Goal: Task Accomplishment & Management: Complete application form

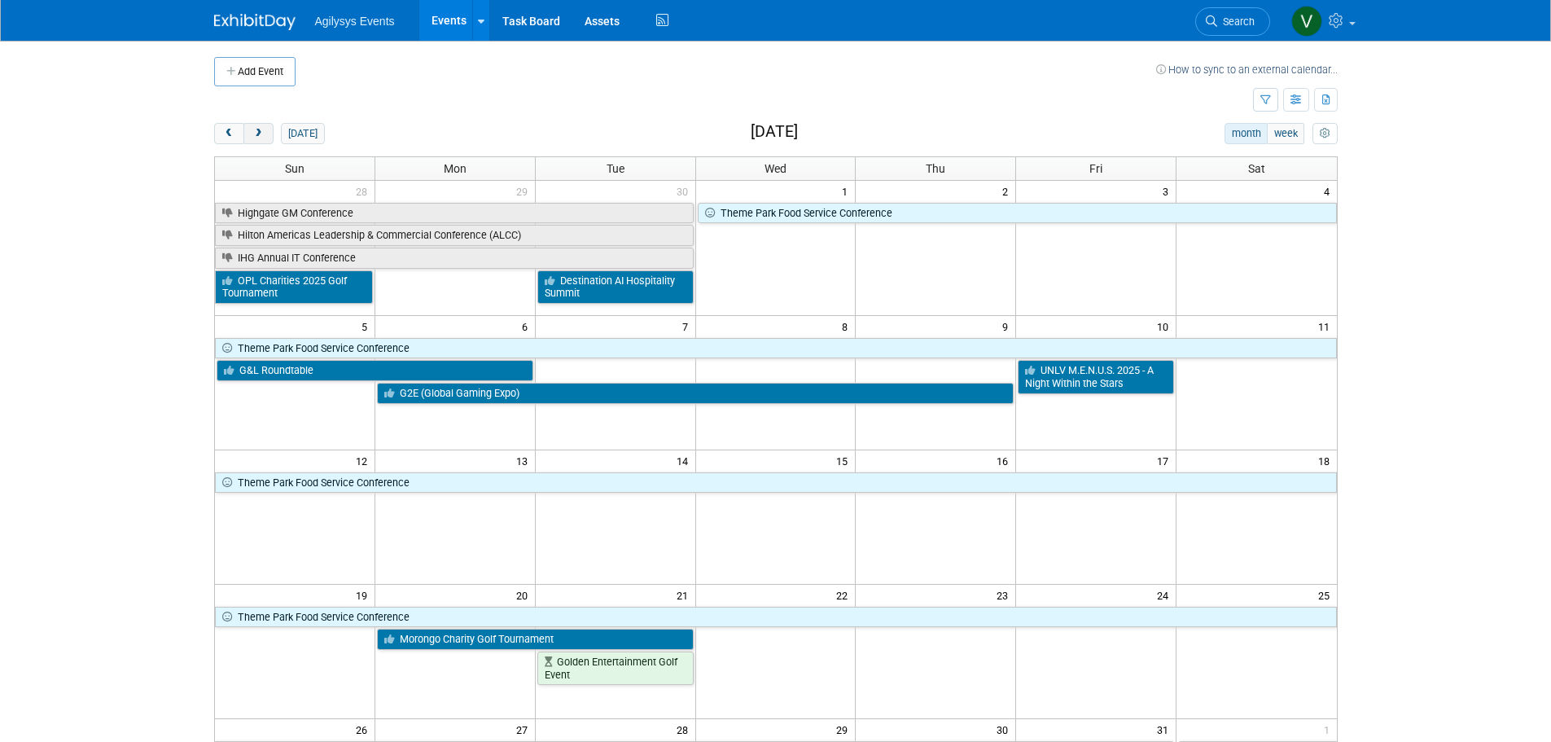
click at [254, 129] on span "next" at bounding box center [258, 134] width 12 height 11
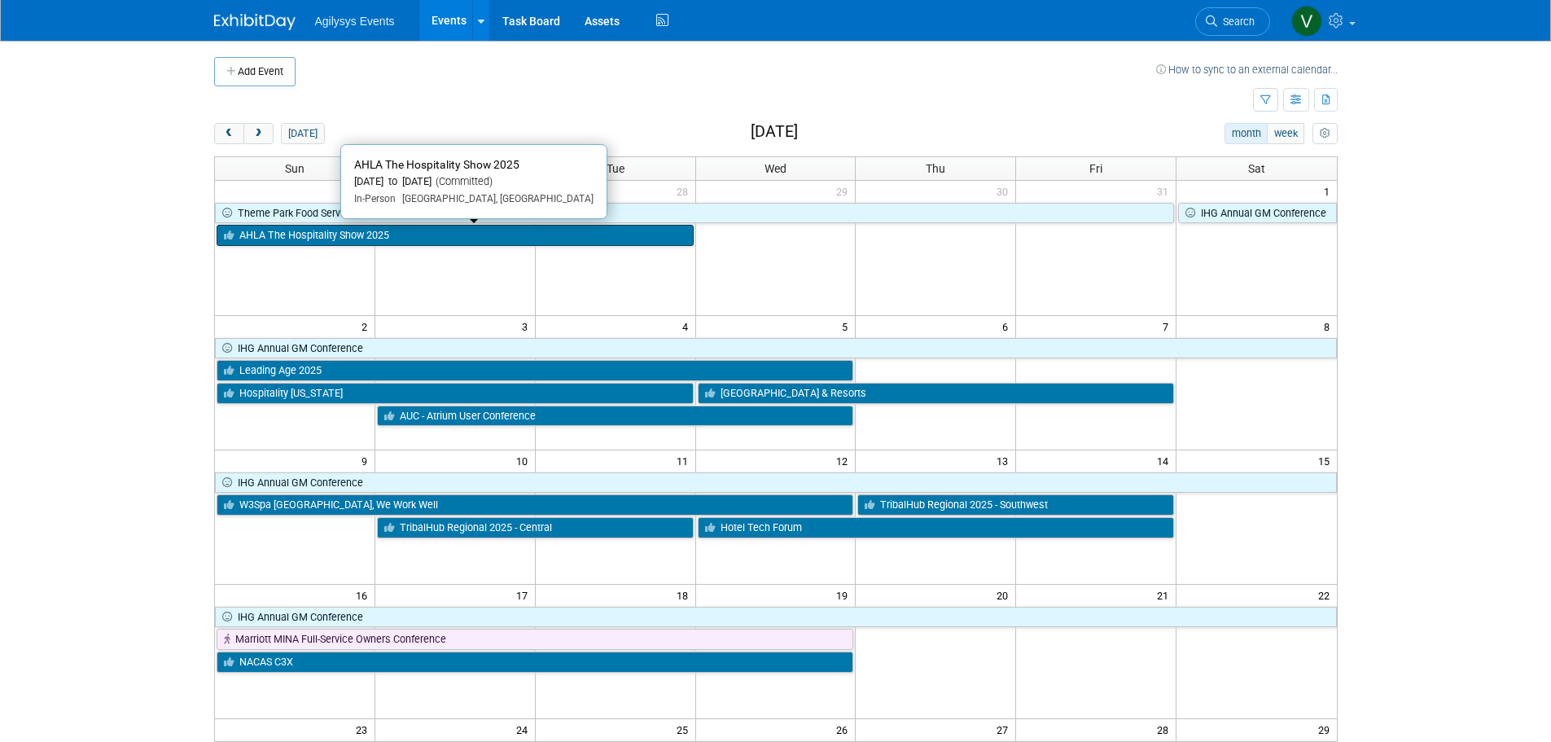
click at [352, 239] on link "AHLA The Hospitality Show 2025" at bounding box center [455, 235] width 477 height 21
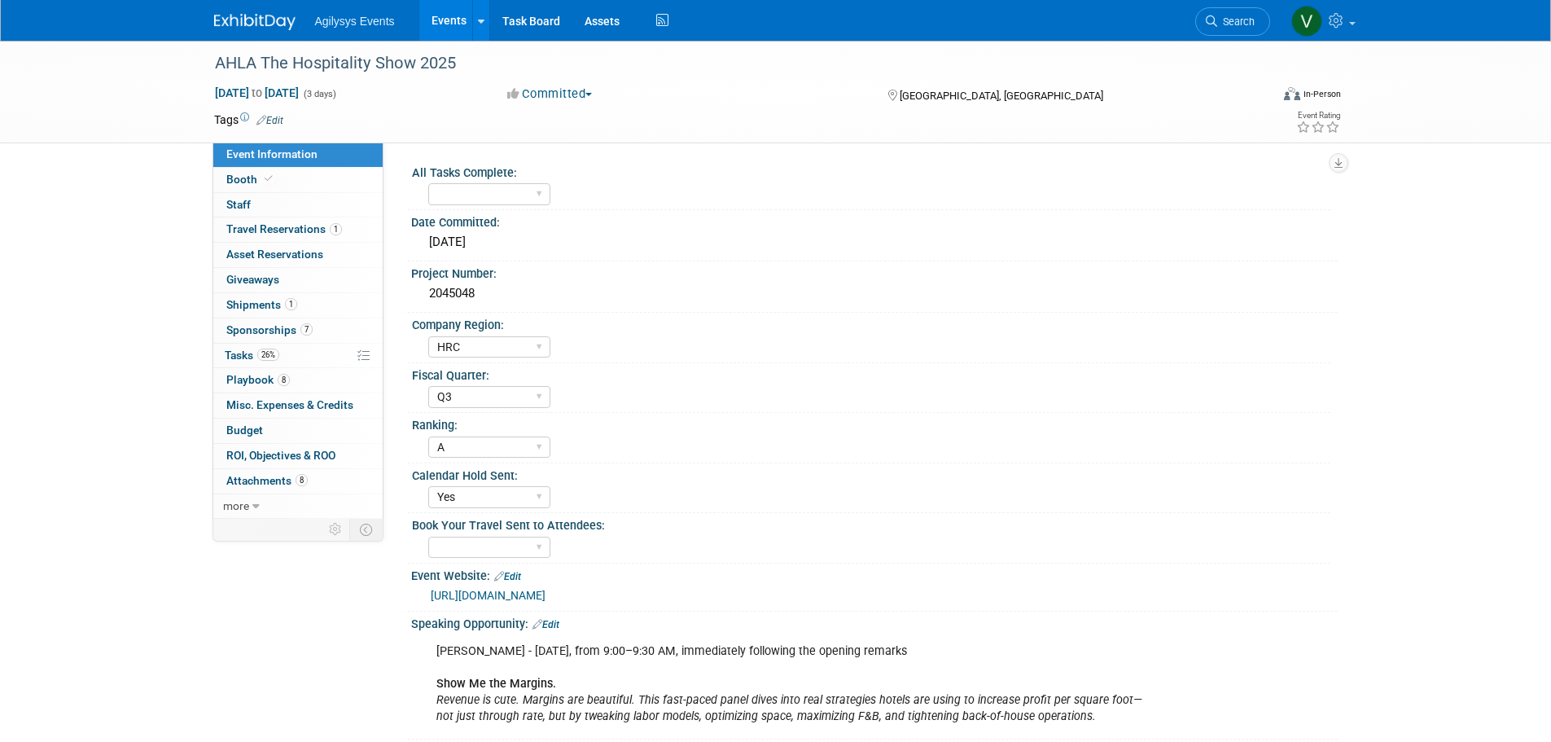
select select "HRC"
select select "Q3"
select select "A"
select select "Yes"
drag, startPoint x: 479, startPoint y: 68, endPoint x: 204, endPoint y: 58, distance: 274.5
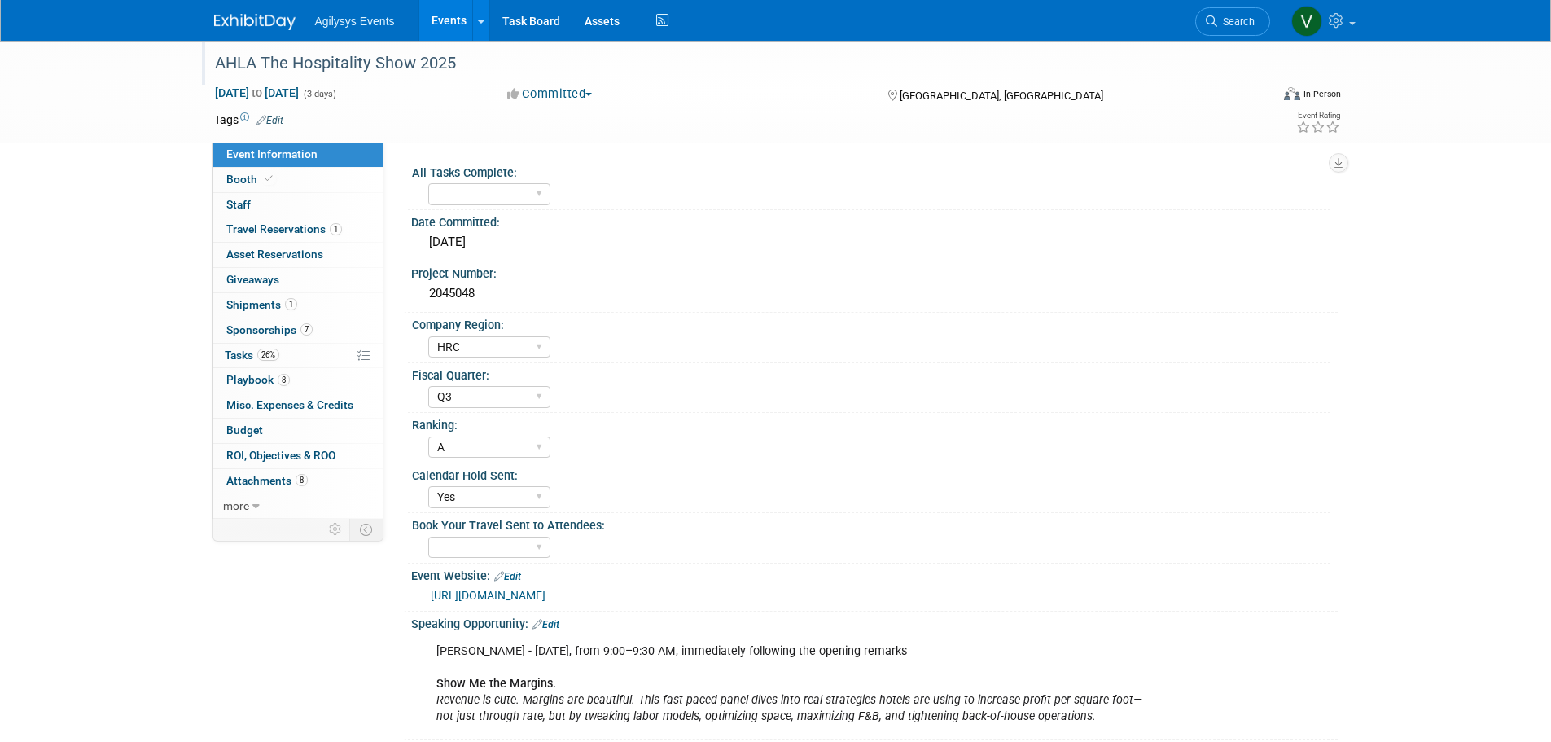
click at [204, 58] on div "AHLA The Hospitality Show 2025" at bounding box center [730, 63] width 1056 height 44
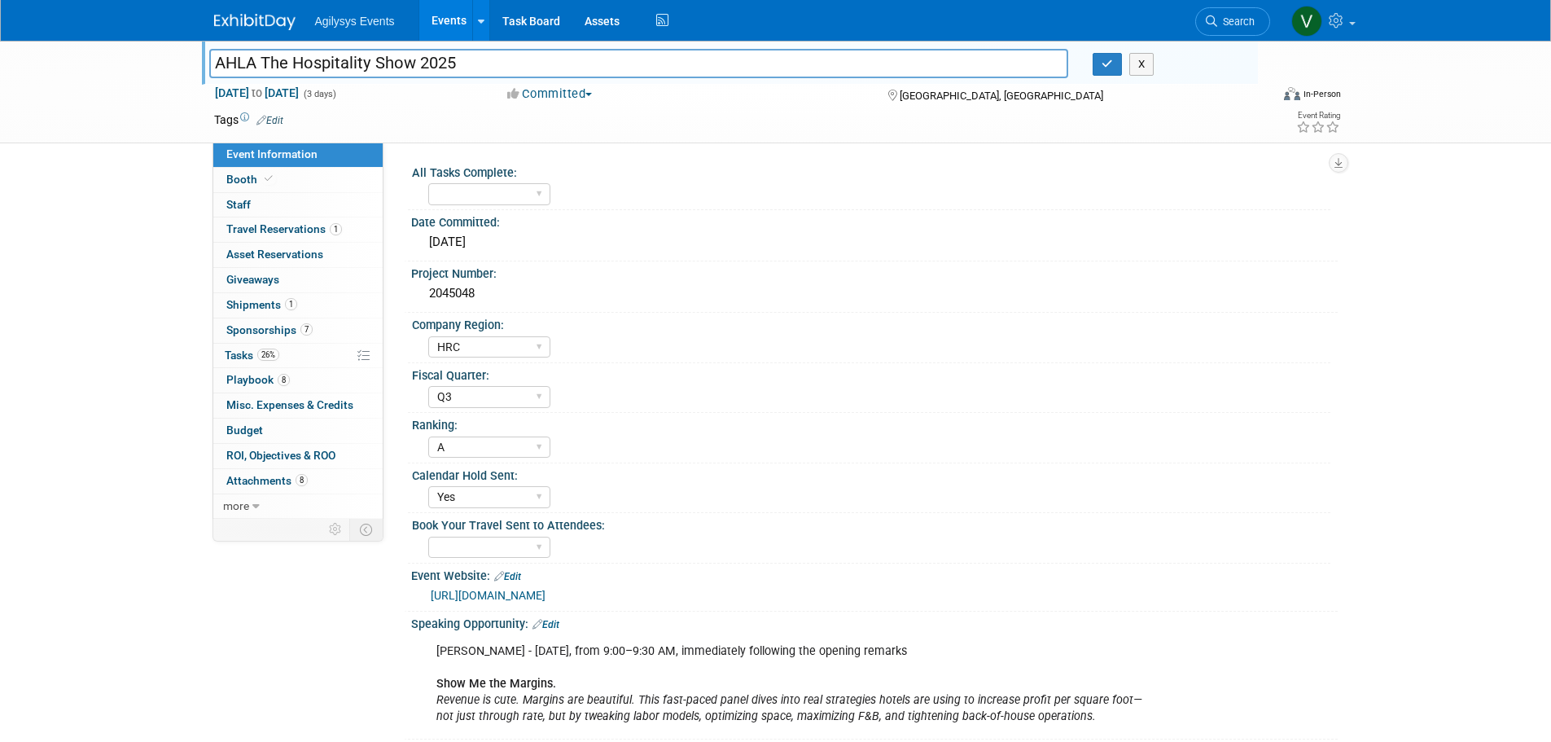
drag, startPoint x: 269, startPoint y: 61, endPoint x: 464, endPoint y: 55, distance: 194.6
click at [464, 55] on input "AHLA The Hospitality Show 2025" at bounding box center [639, 63] width 860 height 28
drag, startPoint x: 483, startPoint y: 63, endPoint x: 212, endPoint y: 70, distance: 270.3
click at [212, 70] on input "AHLA The Hospitality Show 2025" at bounding box center [639, 63] width 860 height 28
click at [545, 590] on link "https://www.thehospitalityshow.com/" at bounding box center [488, 595] width 115 height 13
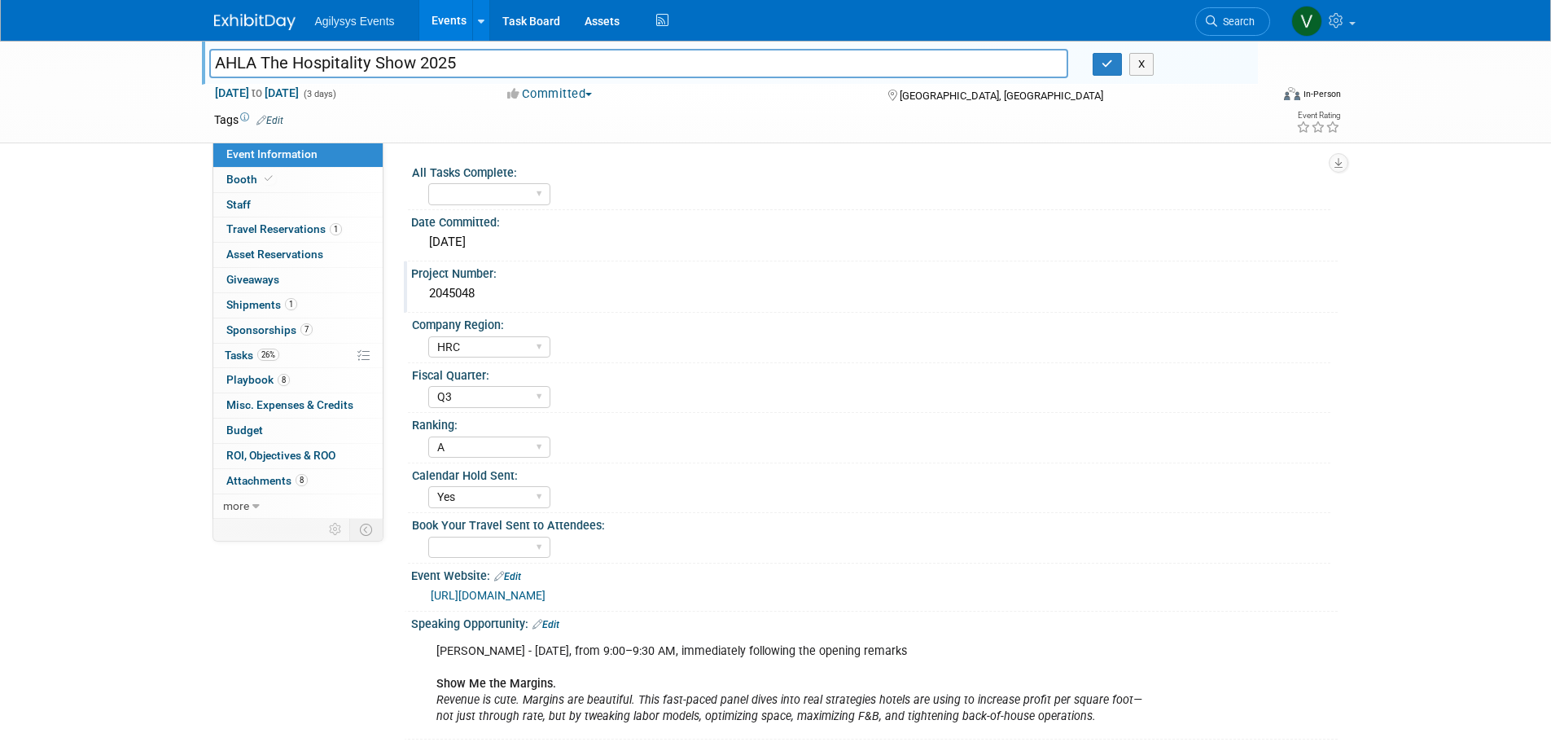
drag, startPoint x: 489, startPoint y: 291, endPoint x: 426, endPoint y: 288, distance: 63.5
click at [426, 288] on div "2045048" at bounding box center [874, 293] width 902 height 25
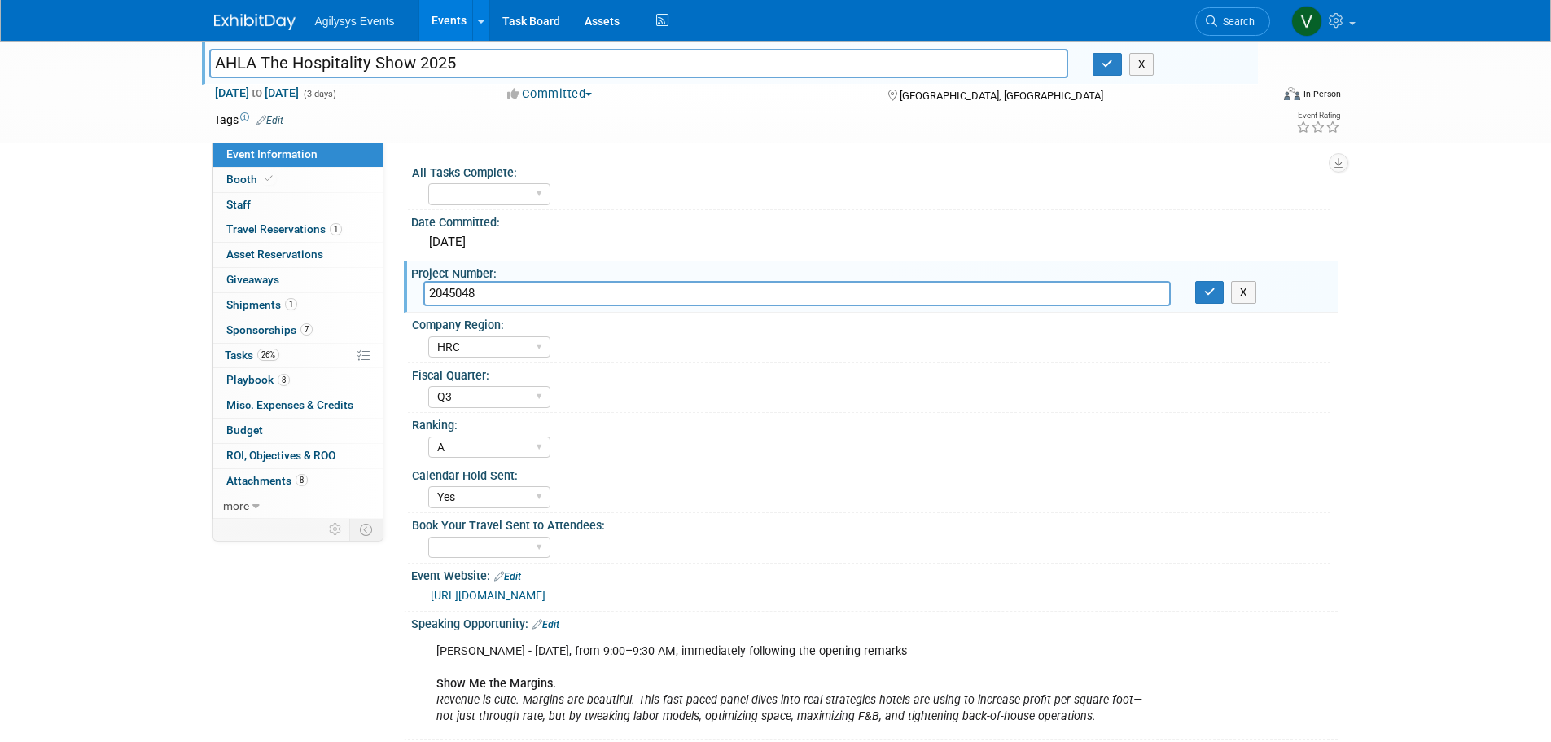
drag, startPoint x: 426, startPoint y: 288, endPoint x: 496, endPoint y: 287, distance: 70.0
click at [484, 281] on input "2045048" at bounding box center [796, 293] width 747 height 25
drag, startPoint x: 501, startPoint y: 290, endPoint x: 427, endPoint y: 291, distance: 74.1
click at [427, 291] on input "2045048" at bounding box center [796, 293] width 747 height 25
click at [243, 181] on span "Booth" at bounding box center [251, 179] width 50 height 13
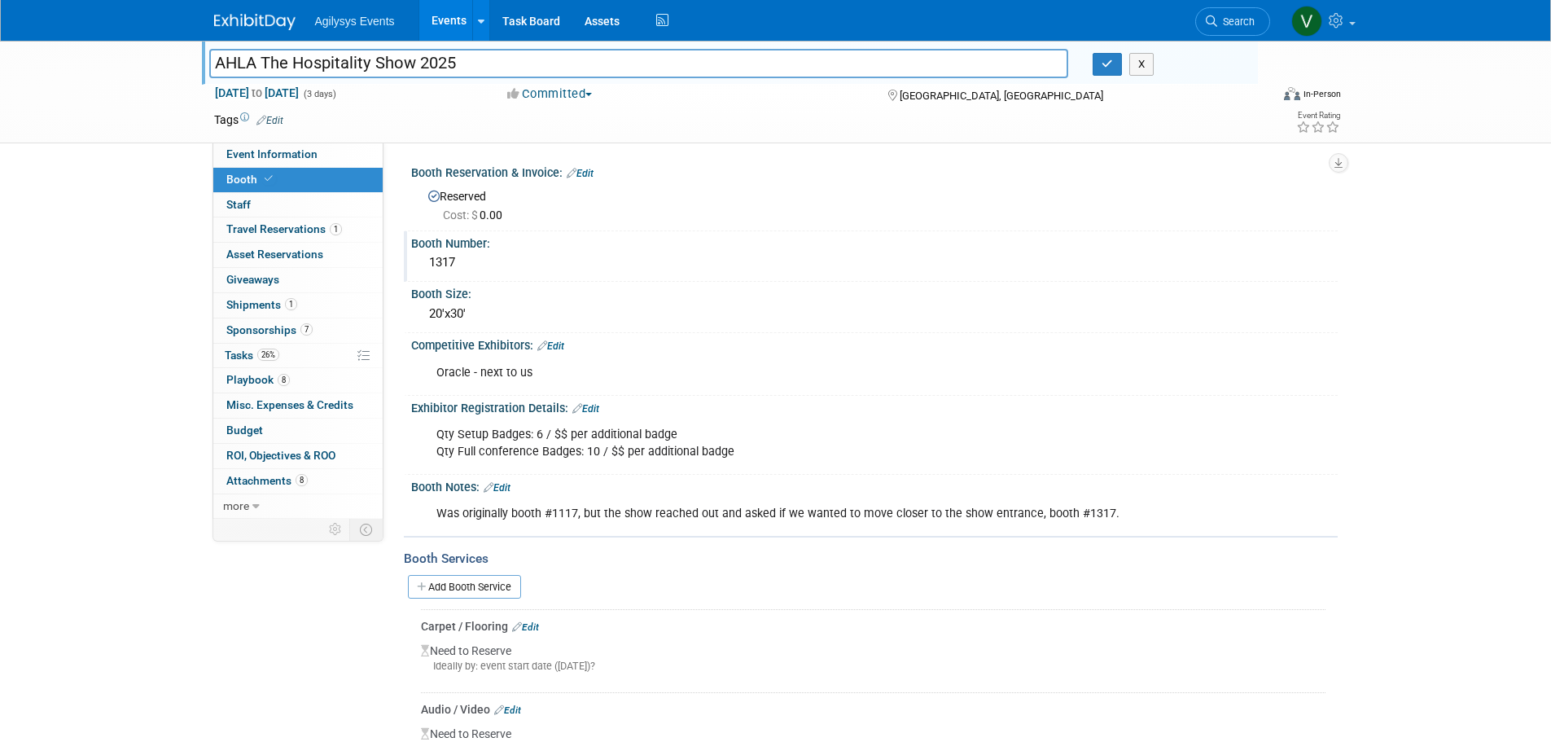
drag, startPoint x: 462, startPoint y: 258, endPoint x: 416, endPoint y: 260, distance: 46.4
click at [416, 260] on div "1317" at bounding box center [874, 263] width 926 height 27
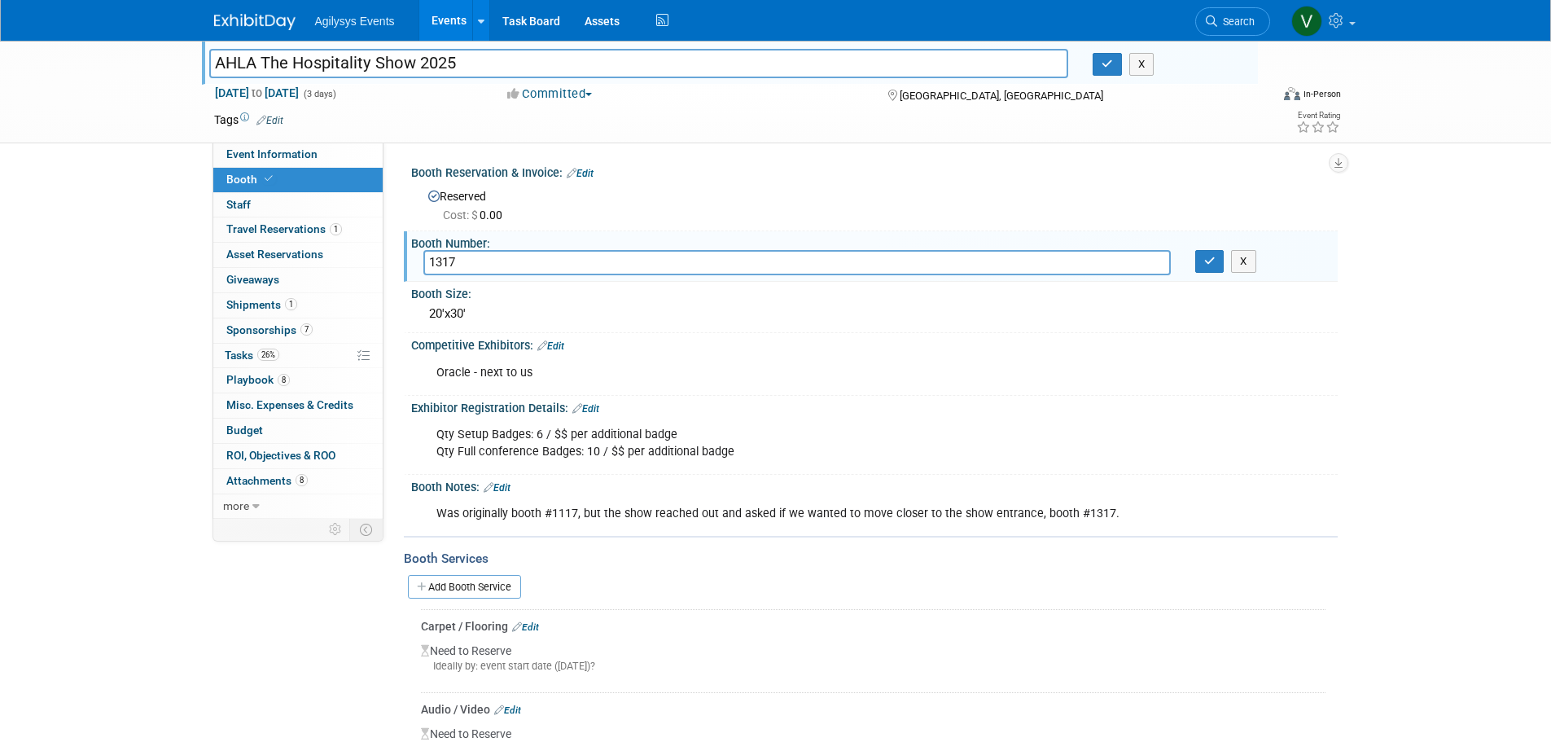
drag, startPoint x: 416, startPoint y: 260, endPoint x: 430, endPoint y: 256, distance: 14.4
click at [430, 256] on input "1317" at bounding box center [796, 262] width 747 height 25
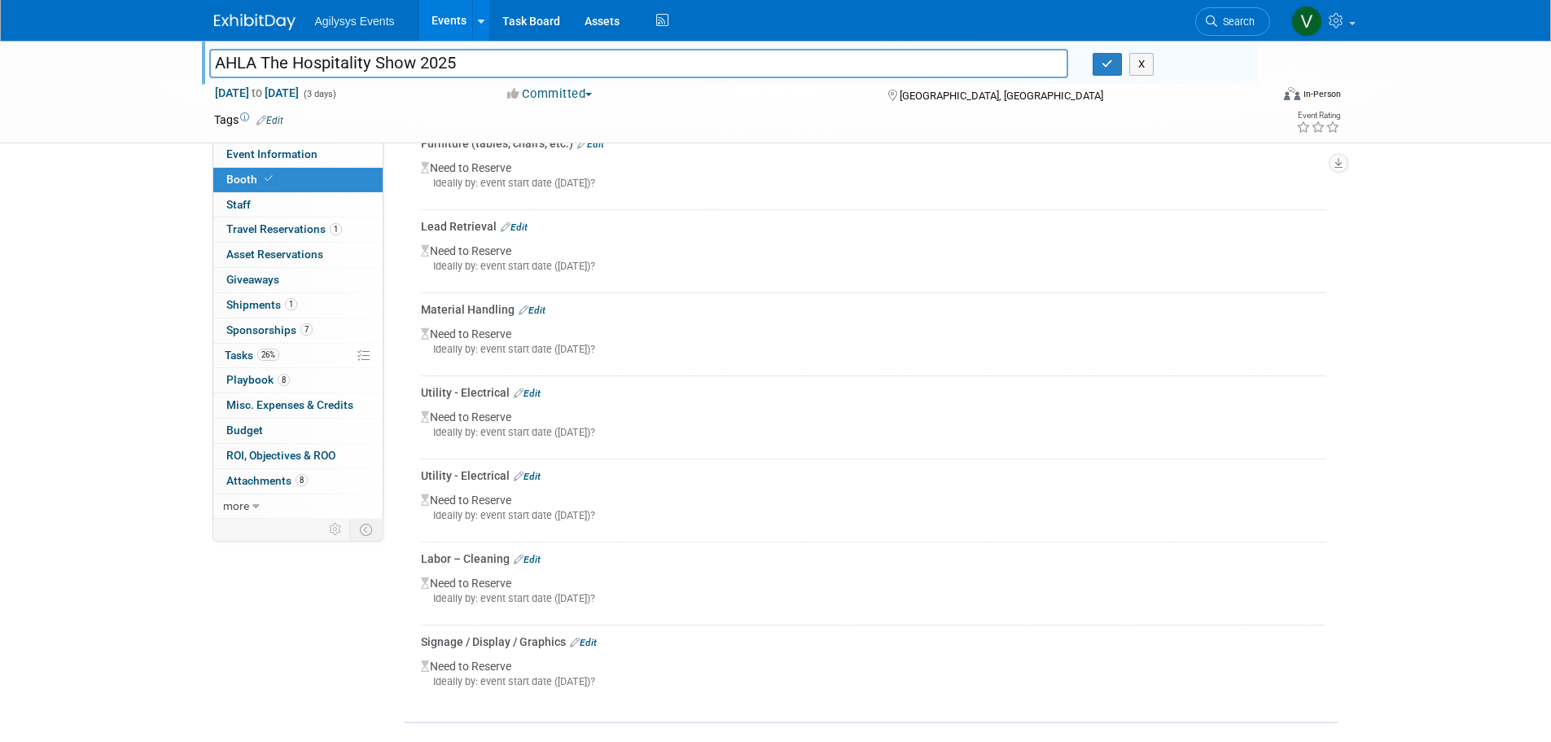
scroll to position [733, 0]
